Goal: Navigation & Orientation: Find specific page/section

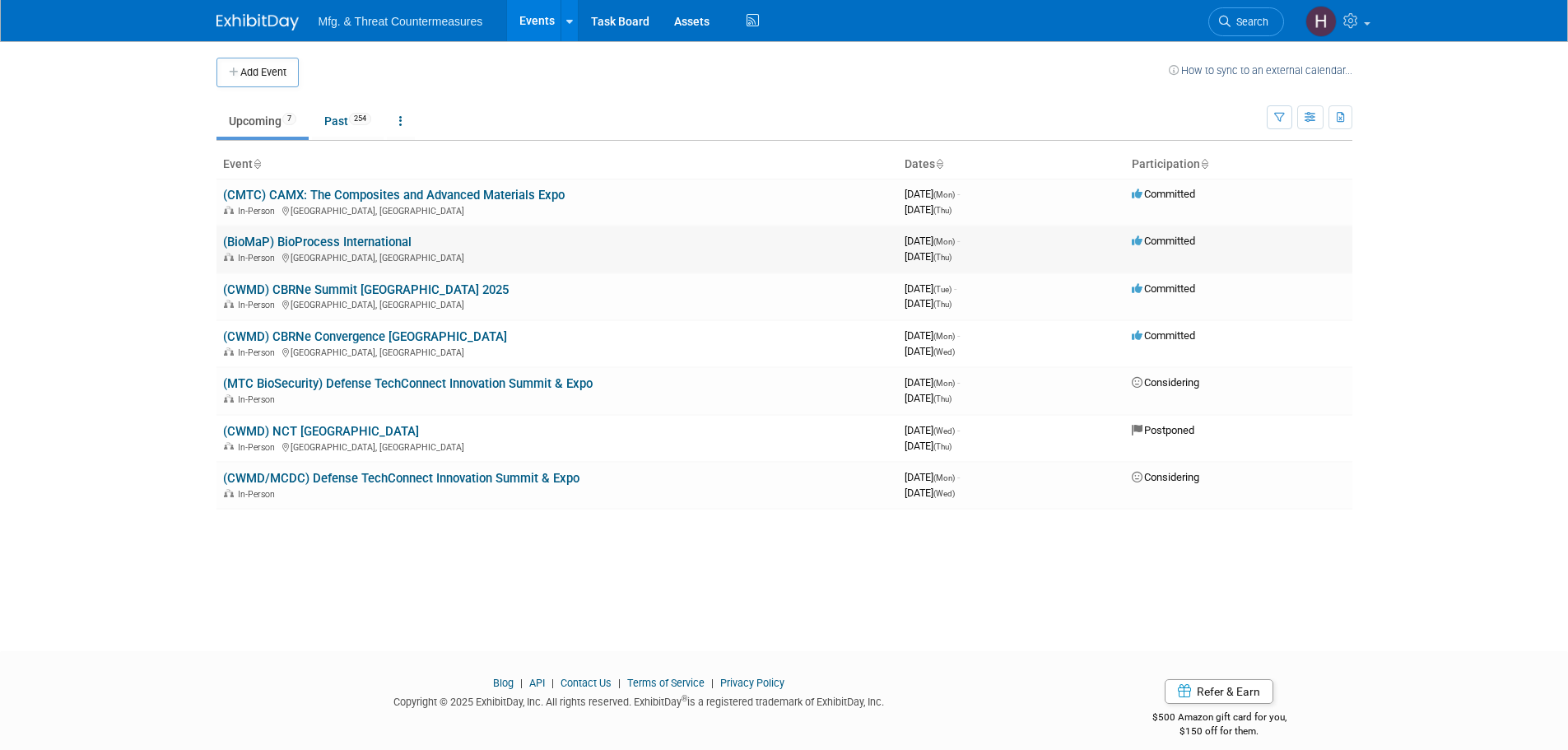
drag, startPoint x: 336, startPoint y: 232, endPoint x: 314, endPoint y: 238, distance: 22.8
